Goal: Task Accomplishment & Management: Complete application form

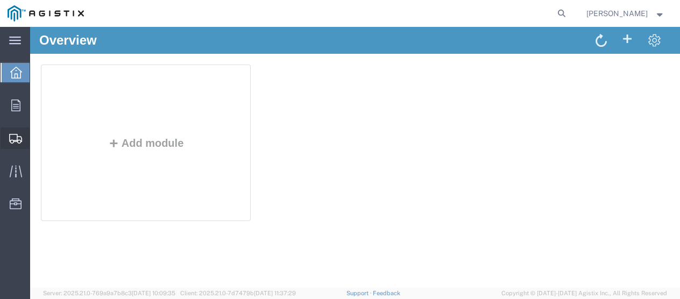
click at [0, 0] on span "Create Shipment" at bounding box center [0, 0] width 0 height 0
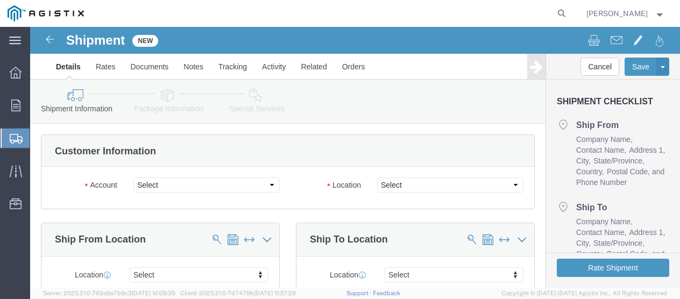
select select
click select "Select [PERSON_NAME] (DBA MM Manufacturing) PG&E"
select select "9596"
click select "Select [PERSON_NAME] (DBA MM Manufacturing) PG&E"
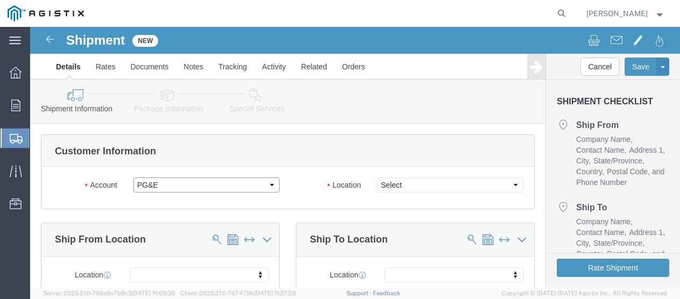
select select "PURCHORD"
select select
click select "Select All Others [GEOGRAPHIC_DATA] [GEOGRAPHIC_DATA] [GEOGRAPHIC_DATA] [GEOGRA…"
select select "19745"
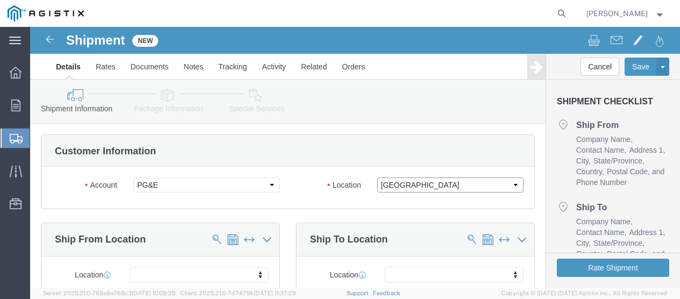
click select "Select All Others [GEOGRAPHIC_DATA] [GEOGRAPHIC_DATA] [GEOGRAPHIC_DATA] [GEOGRA…"
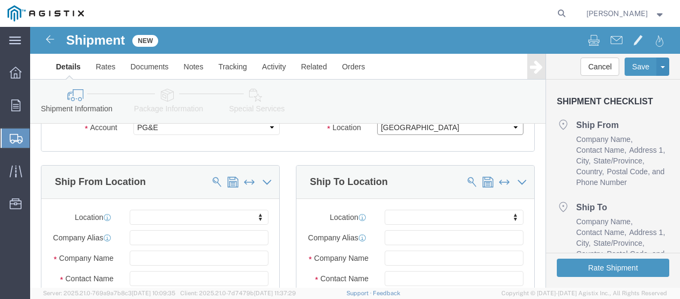
scroll to position [54, 0]
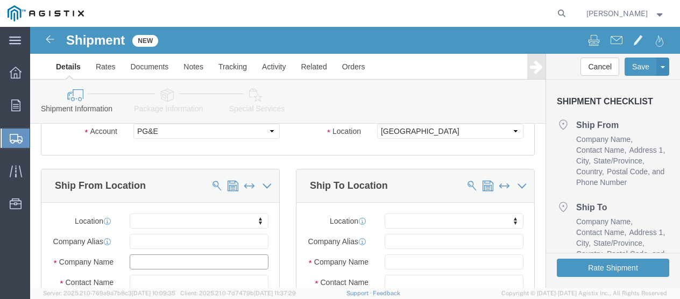
click input "text"
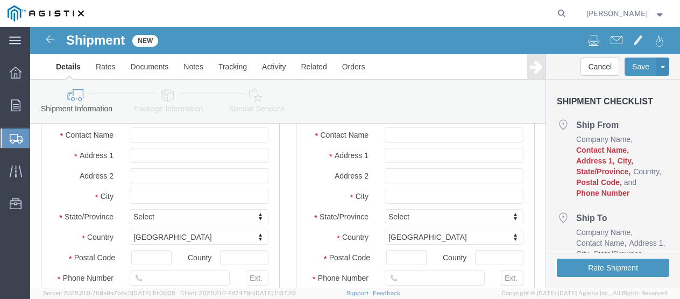
scroll to position [202, 0]
type input "MM Mfg. c/o Value Products"
click input "text"
type input "[PERSON_NAME]/ Servario"
drag, startPoint x: 102, startPoint y: 138, endPoint x: 152, endPoint y: 134, distance: 49.7
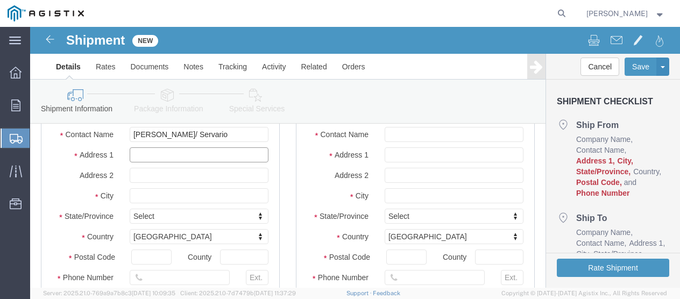
click input "text"
type input "[STREET_ADDRESS]"
select select
click input "text"
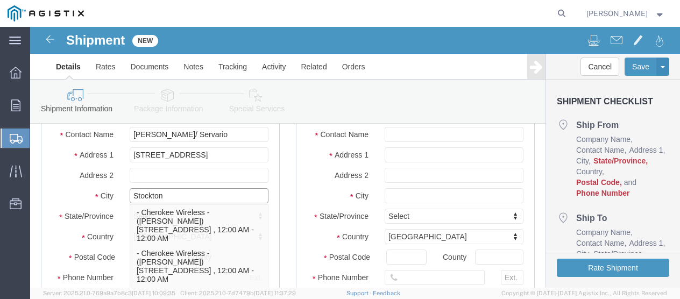
type input "Stockton"
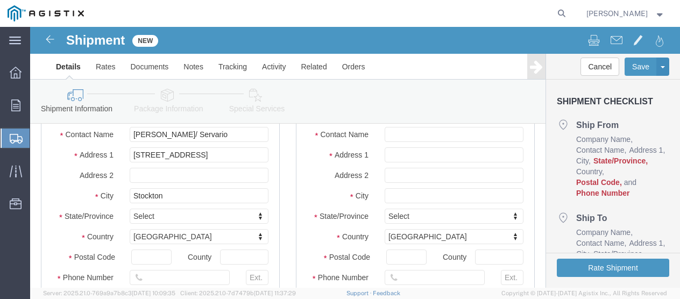
click div "Select Select [US_STATE] [US_STATE] [US_STATE] [US_STATE] Armed Forces Americas…"
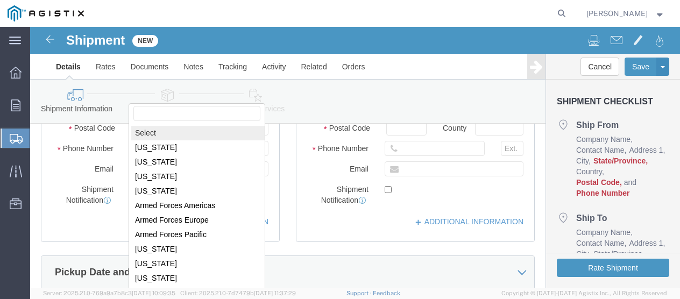
scroll to position [363, 0]
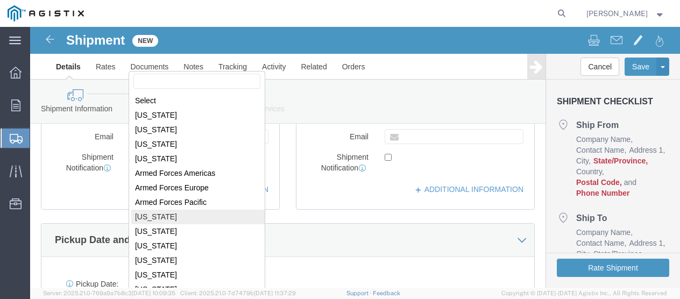
select select
select select "CA"
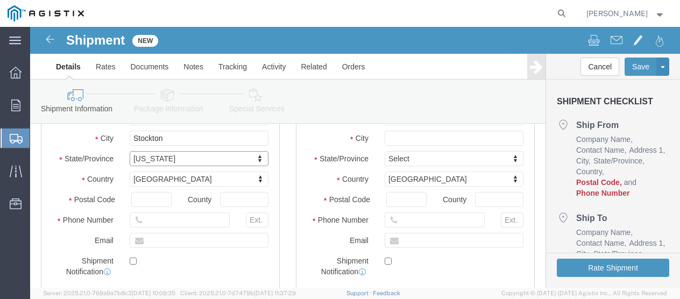
scroll to position [256, 0]
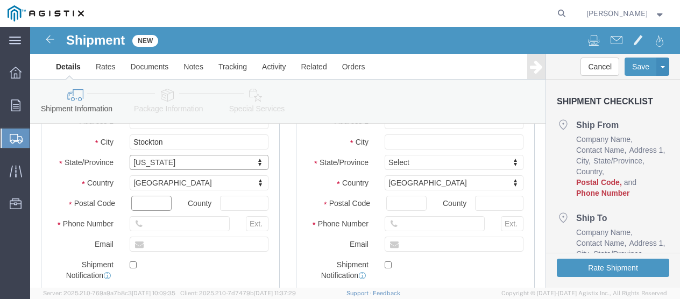
drag, startPoint x: 105, startPoint y: 183, endPoint x: 124, endPoint y: 182, distance: 18.9
click input "text"
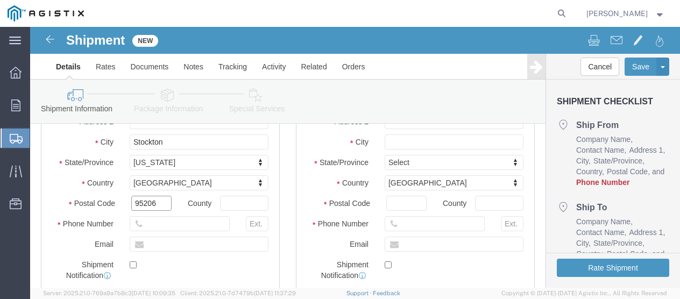
type input "95206"
select select
click input "text"
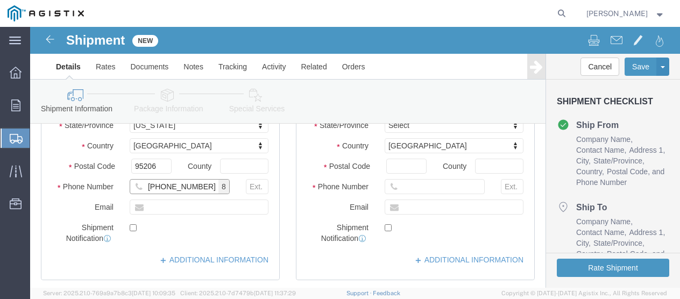
scroll to position [310, 0]
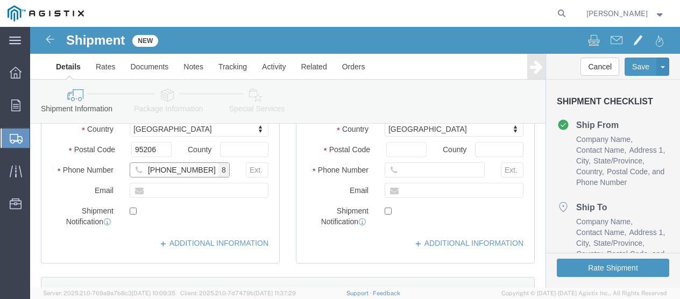
type input "[PHONE_NUMBER]"
click input "checkbox"
checkbox input "true"
click input "text"
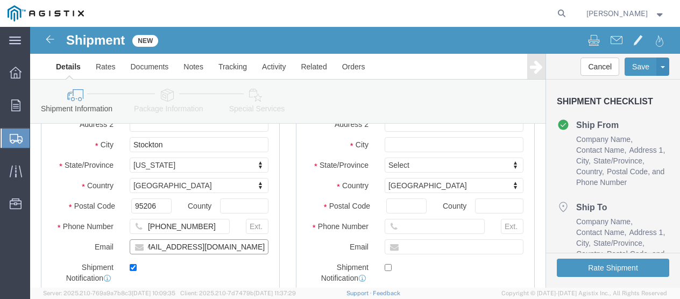
scroll to position [40, 0]
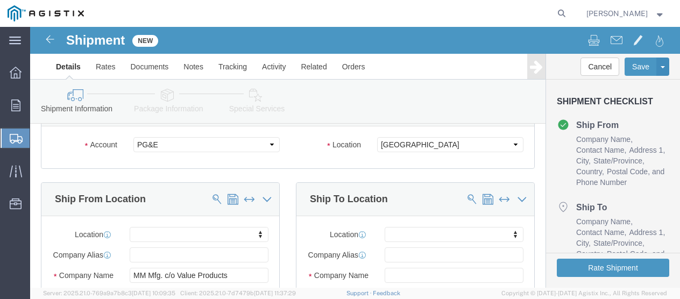
type input "[EMAIL_ADDRESS][DOMAIN_NAME]"
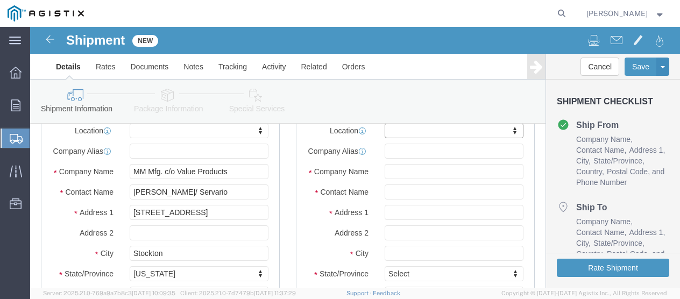
scroll to position [148, 0]
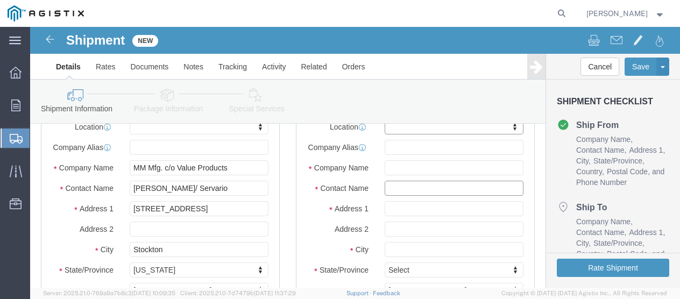
click input "text"
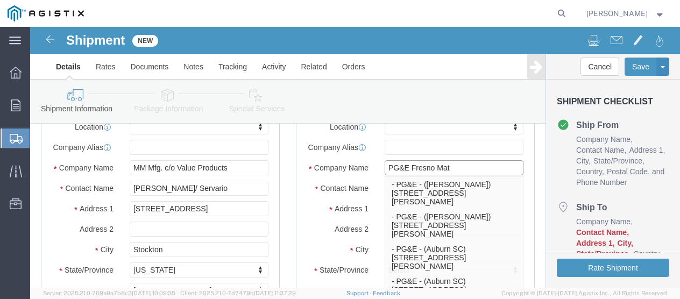
click input "PG&E Fresno Mat"
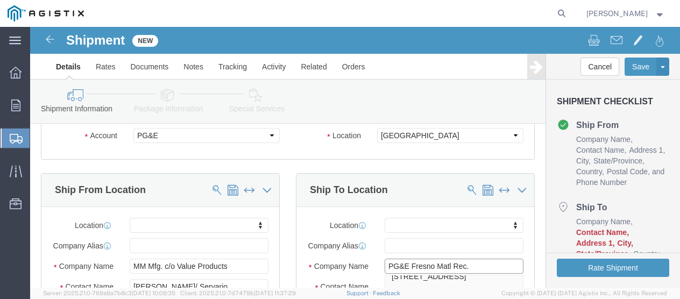
scroll to position [0, 0]
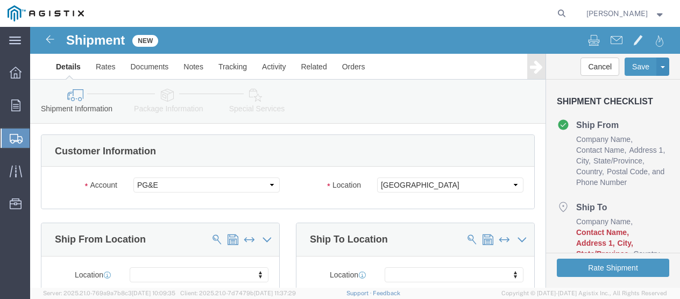
type input "PG&E Fresno Matl Rec."
click label "Location"
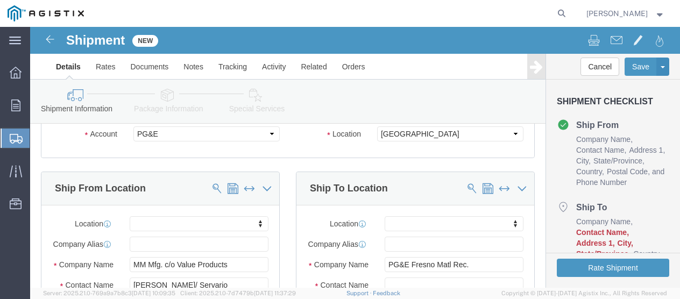
scroll to position [162, 0]
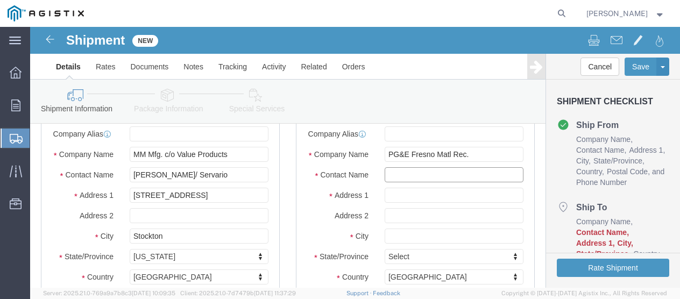
click input "text"
type input "PO# 3501413755"
click input "text"
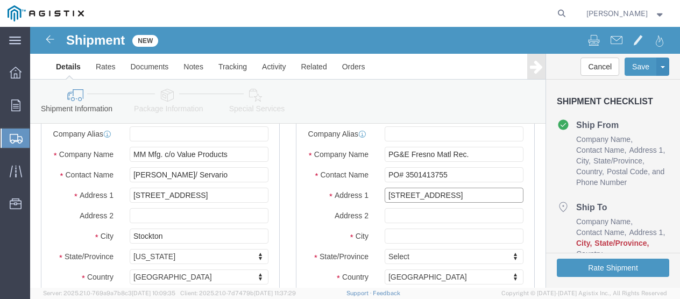
type input "[STREET_ADDRESS]"
select select
drag, startPoint x: 359, startPoint y: 217, endPoint x: 395, endPoint y: 205, distance: 38.5
click input "text"
type input "[GEOGRAPHIC_DATA]"
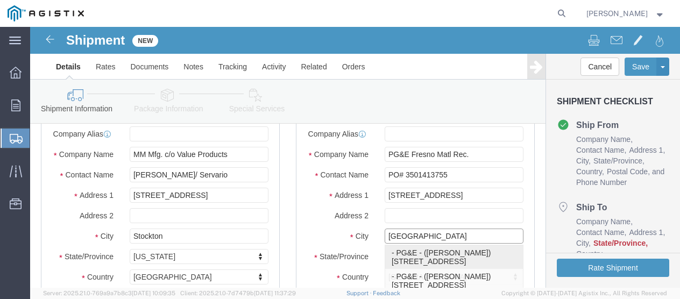
click p "- PG&E - ([PERSON_NAME]) [STREET_ADDRESS]"
select select
type input "2221 S Orange"
type input "93725"
type input "[PHONE_NUMBER]"
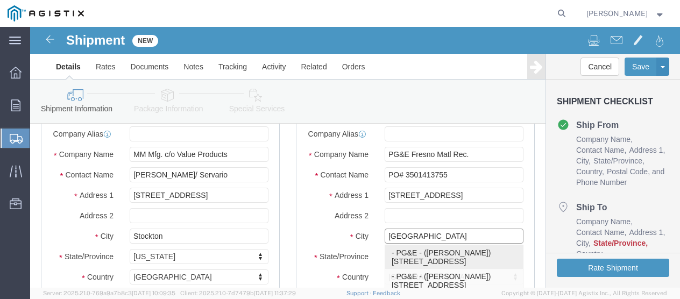
type input "PG&E"
type input "[PERSON_NAME]"
type input "[GEOGRAPHIC_DATA]"
select select "CA"
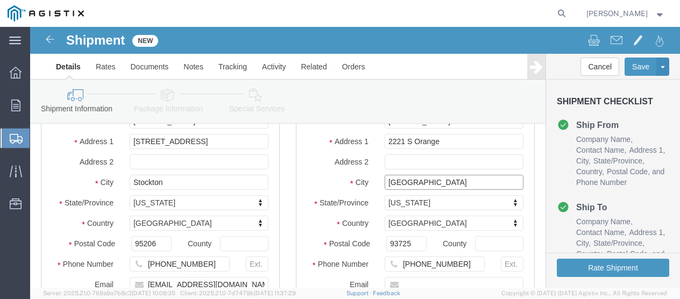
scroll to position [269, 0]
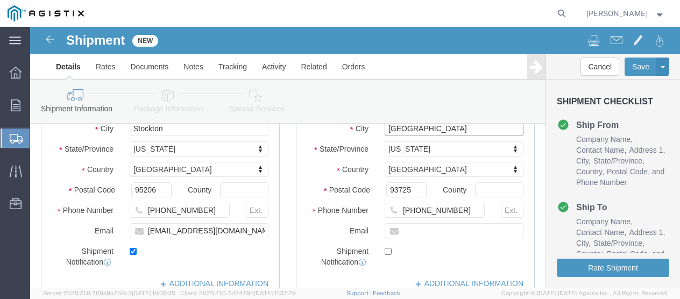
type input "[GEOGRAPHIC_DATA]"
select select
click input "[PHONE_NUMBER]"
drag, startPoint x: 384, startPoint y: 192, endPoint x: 444, endPoint y: 190, distance: 59.8
click input "[PHONE_NUMBER]"
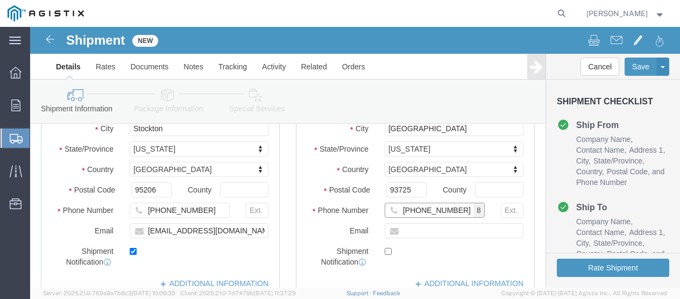
type input "[PHONE_NUMBER]"
click input "checkbox"
checkbox input "true"
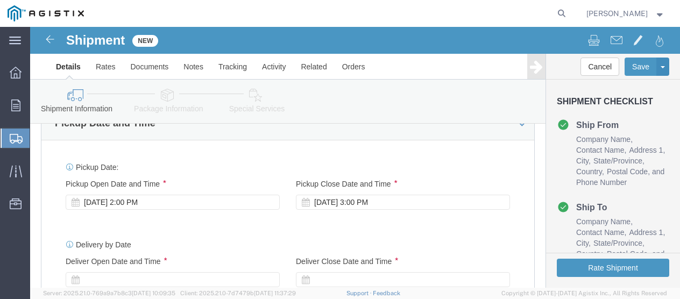
scroll to position [485, 0]
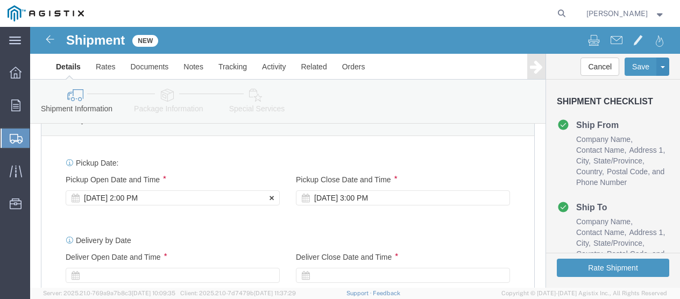
click div "[DATE] 2:00 PM"
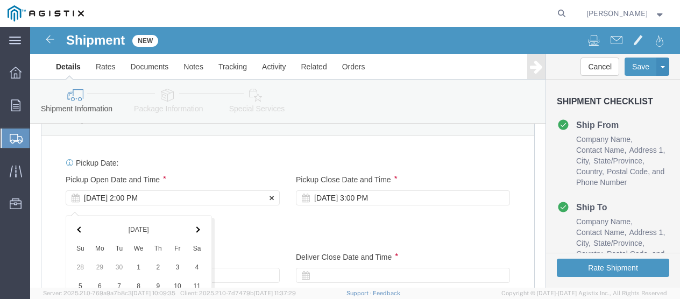
scroll to position [727, 0]
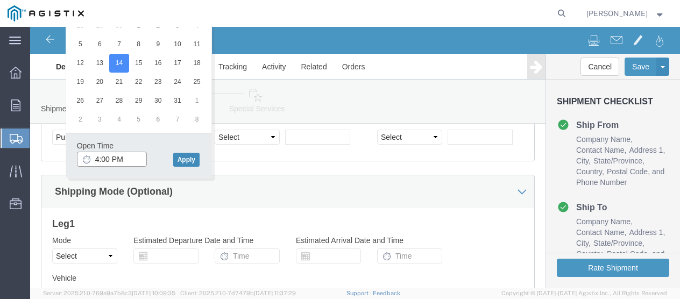
type input "4:00 PM"
click button "Apply"
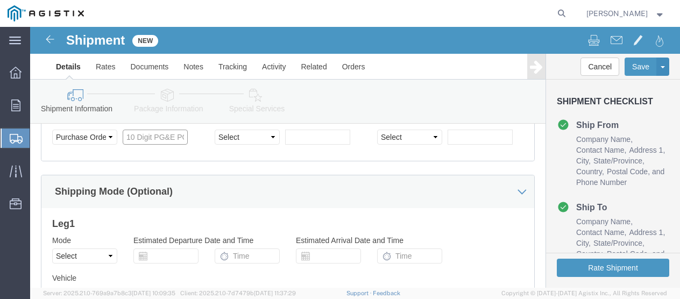
click input "text"
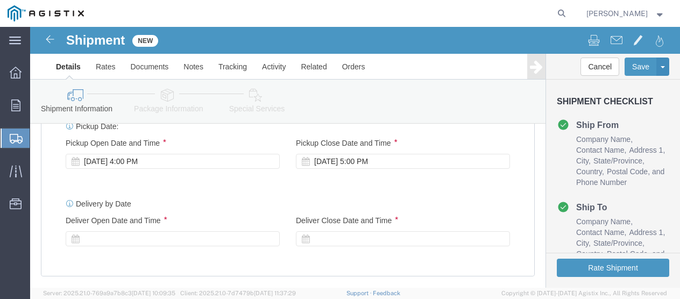
scroll to position [467, 0]
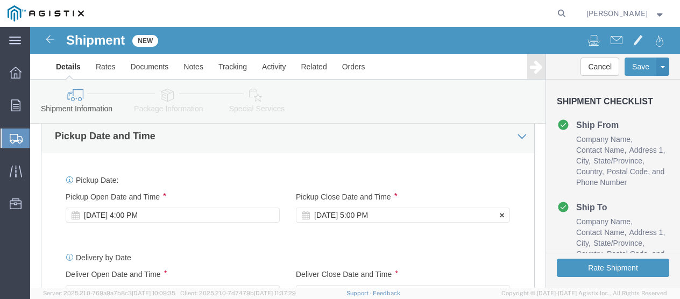
type input "3501413755"
click div "[DATE] 5:00 PM"
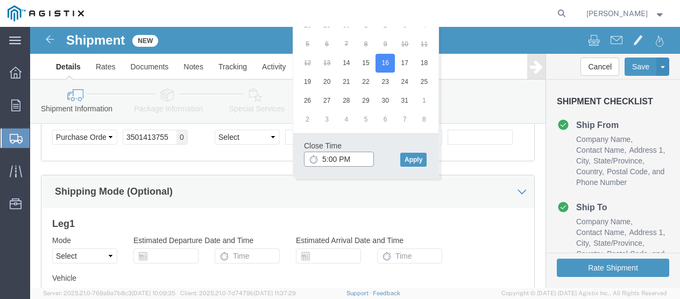
click input "5:00 PM"
type input "4:00 PM"
click button "Apply"
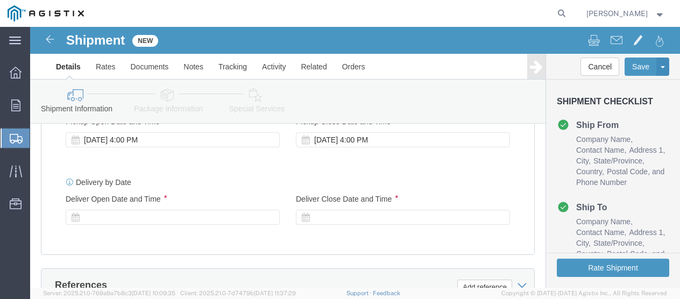
scroll to position [565, 0]
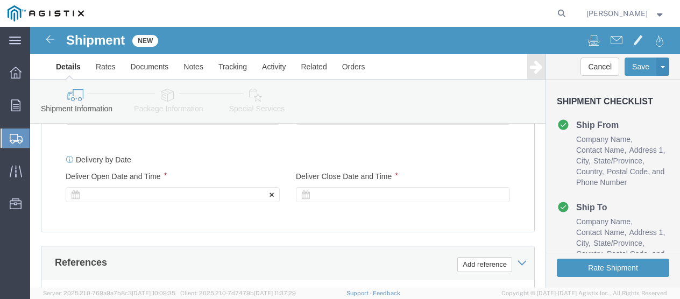
click div
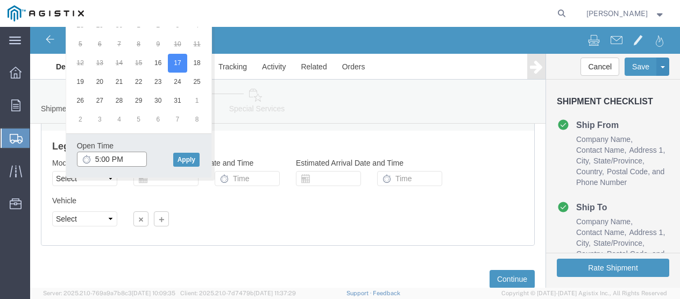
click input "5:00 PM"
type input "M"
type input "7"
type input "8:00 AM"
click button "Apply"
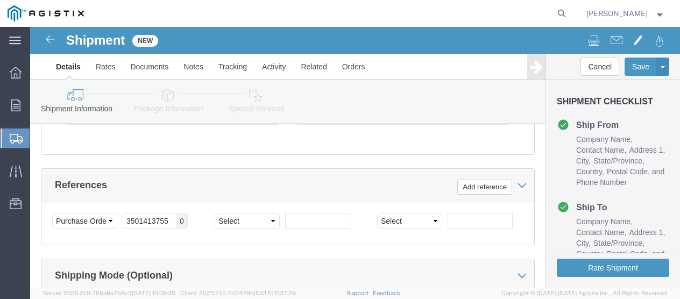
scroll to position [535, 0]
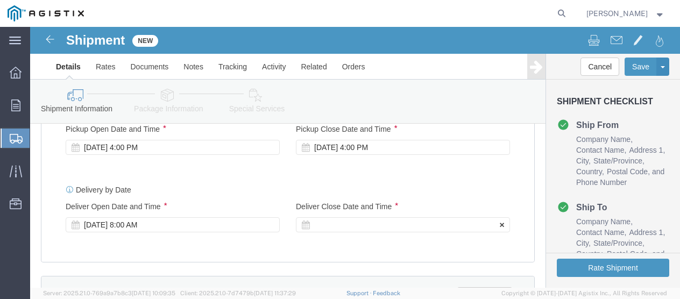
click div
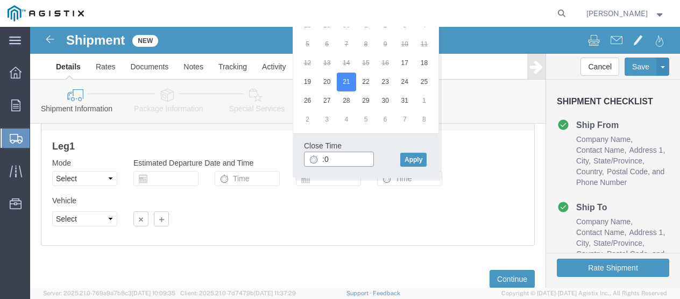
type input ":"
type input "3:00 PM"
click button "Apply"
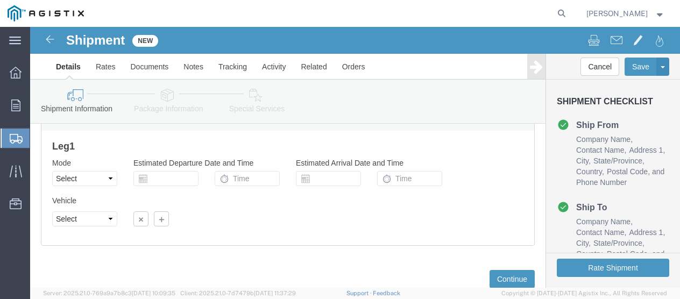
scroll to position [535, 0]
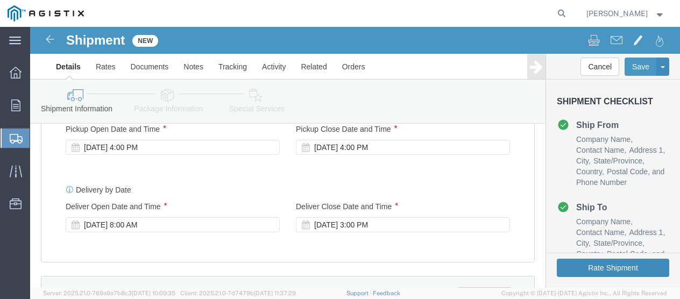
click button "Rate Shipment"
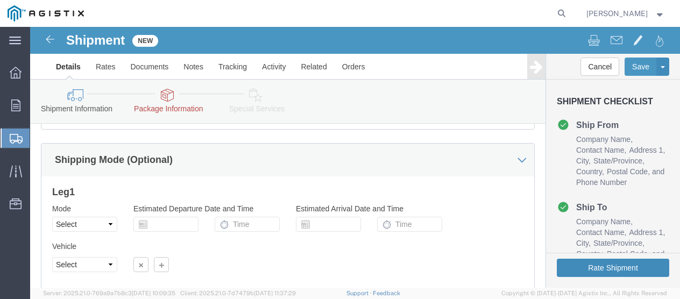
scroll to position [844, 0]
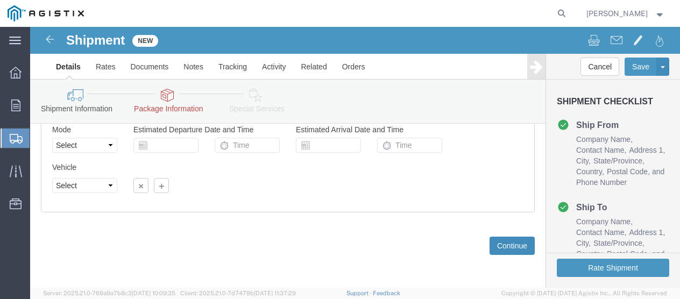
click button "Continue"
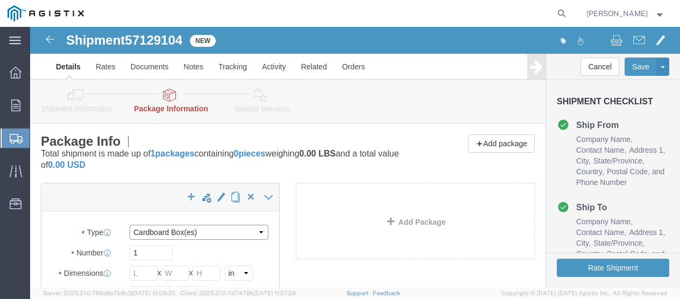
click select "Select Bulk Bundle(s) Cardboard Box(es) Carton(s) Crate(s) Drum(s) (Fiberboard)…"
select select "PSNS"
click select "Select Bulk Bundle(s) Cardboard Box(es) Carton(s) Crate(s) Drum(s) (Fiberboard)…"
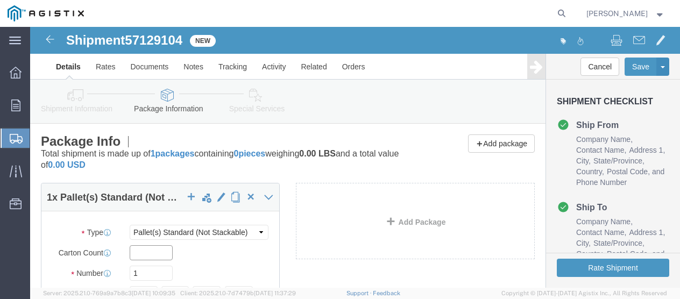
click input "text"
type input "44"
click input "1"
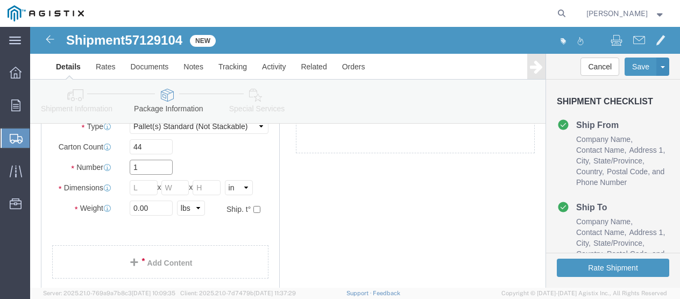
scroll to position [108, 0]
click input "text"
type input "48"
type input "24"
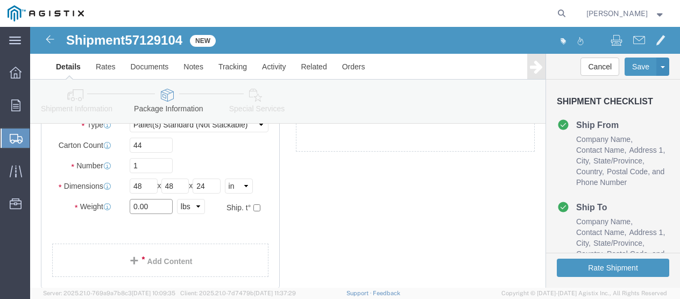
drag, startPoint x: 120, startPoint y: 176, endPoint x: 96, endPoint y: 178, distance: 23.8
click div "0.00 Select kgs lbs"
type input "184"
click link "Add Content"
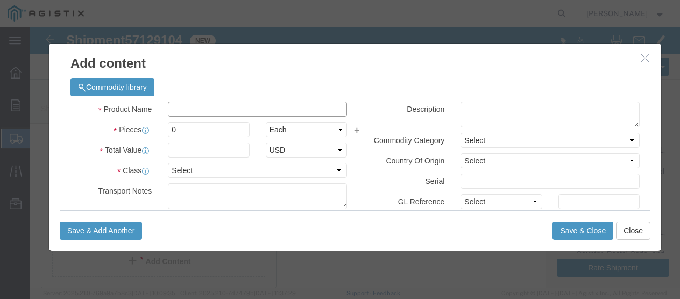
click input "text"
type input "M495178"
click div
drag, startPoint x: 152, startPoint y: 99, endPoint x: 141, endPoint y: 103, distance: 12.1
click div
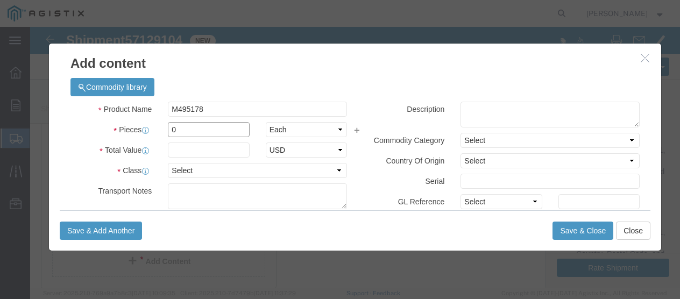
click input "0"
type input "528"
click select "Select Bag Barrels 100Board Feet Bottle Box Blister Pack Carats Can Capsule Car…"
select select "BOTL"
click select "Select Bag Barrels 100Board Feet Bottle Box Blister Pack Carats Can Capsule Car…"
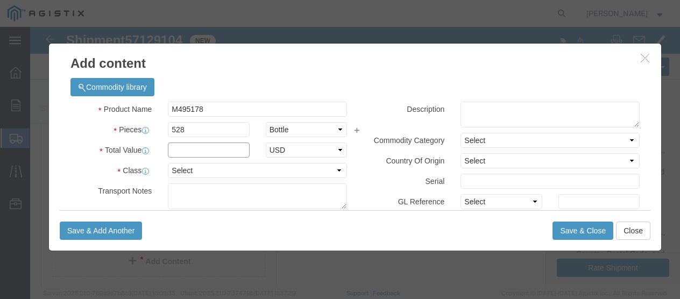
click input "text"
type input "1531.20"
click select "Select 50 55 60 65 70 85 92.5 100 125 175 250 300 400"
select select "55"
click select "Select 50 55 60 65 70 85 92.5 100 125 175 250 300 400"
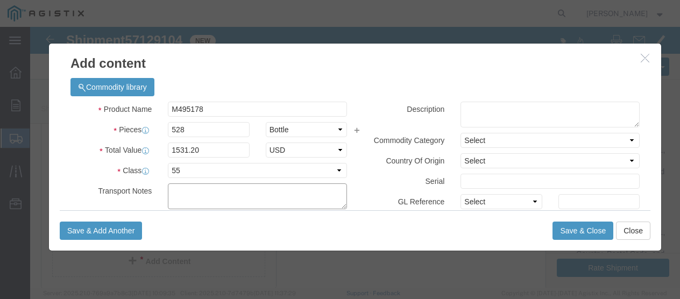
click textarea
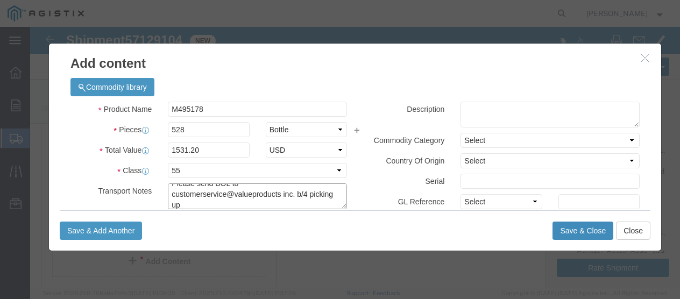
type textarea "Please send BOL to customerservice@valueproducts inc. b/4 picking up"
click button "Save & Close"
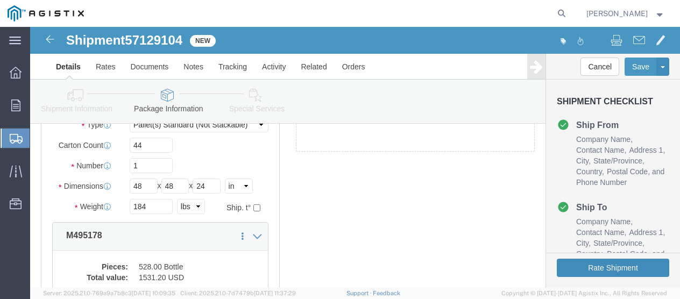
click button "Rate Shipment"
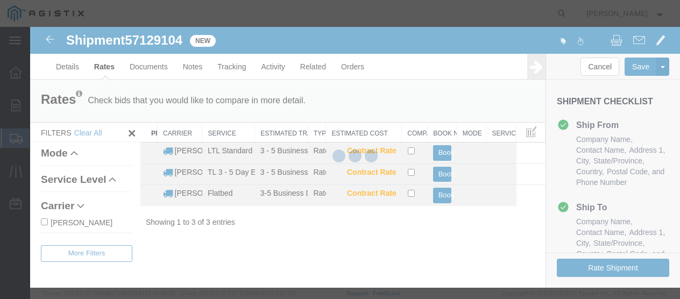
scroll to position [0, 0]
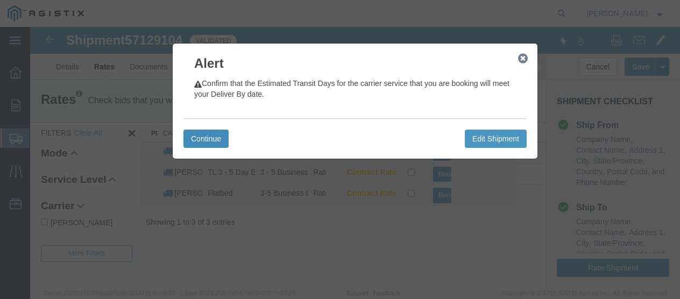
drag, startPoint x: 210, startPoint y: 138, endPoint x: 216, endPoint y: 138, distance: 6.5
click at [210, 138] on button "Continue" at bounding box center [206, 139] width 45 height 18
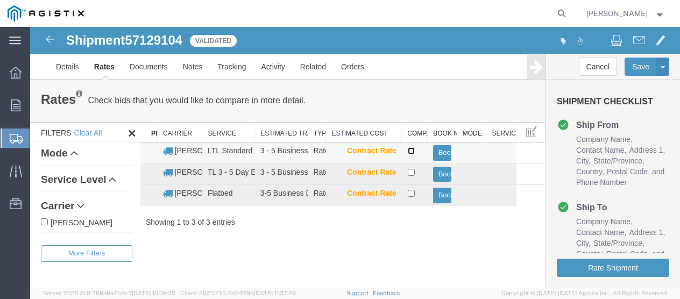
click at [411, 152] on input "checkbox" at bounding box center [411, 151] width 7 height 7
checkbox input "true"
click at [444, 153] on button "Book" at bounding box center [442, 153] width 19 height 16
